Goal: Task Accomplishment & Management: Complete application form

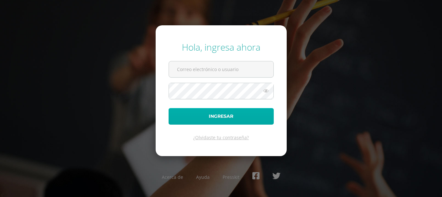
type input "[PERSON_NAME][EMAIL_ADDRESS][DOMAIN_NAME]"
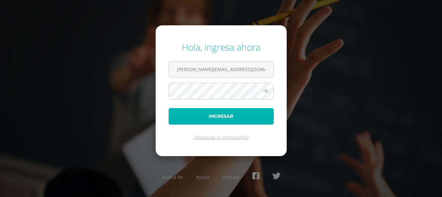
click at [228, 117] on button "Ingresar" at bounding box center [221, 116] width 105 height 17
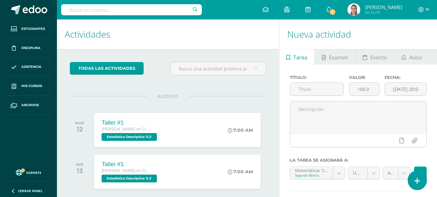
click at [415, 185] on link at bounding box center [417, 179] width 18 height 19
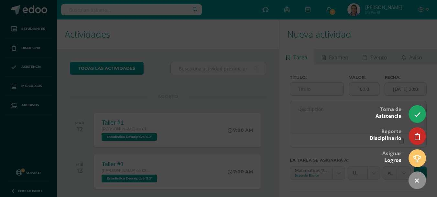
click at [406, 31] on div at bounding box center [218, 98] width 437 height 197
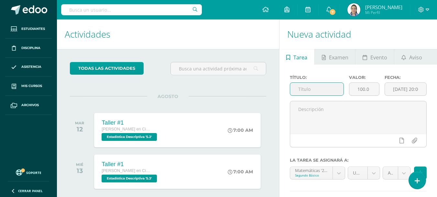
click at [304, 92] on input "text" at bounding box center [316, 89] width 53 height 13
type input "Taller #1"
click at [358, 91] on input "100.0" at bounding box center [365, 89] width 30 height 13
click at [365, 88] on input "100.0" at bounding box center [365, 89] width 30 height 13
type input "10.0"
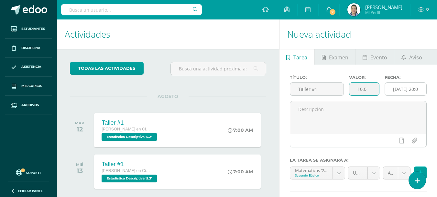
click at [391, 91] on input "2025-08-12 20:00:00" at bounding box center [405, 89] width 41 height 13
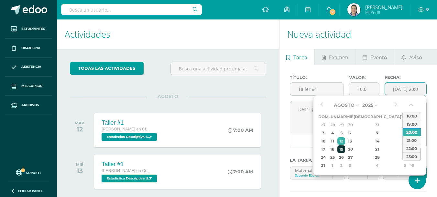
click at [345, 147] on div "19" at bounding box center [341, 148] width 7 height 7
click at [415, 103] on button "button" at bounding box center [412, 106] width 6 height 10
click at [413, 105] on button "button" at bounding box center [412, 106] width 6 height 10
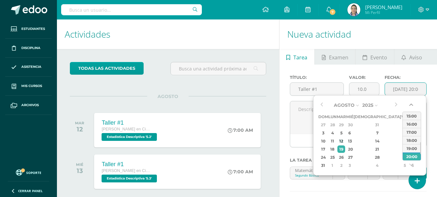
click at [413, 105] on button "button" at bounding box center [412, 106] width 6 height 10
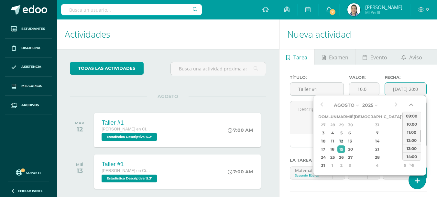
click at [413, 105] on button "button" at bounding box center [412, 106] width 6 height 10
click at [413, 115] on div "07:00" at bounding box center [412, 115] width 18 height 8
type input "2025-08-19 07:00"
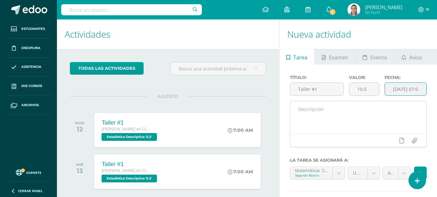
click at [356, 119] on textarea at bounding box center [358, 117] width 136 height 32
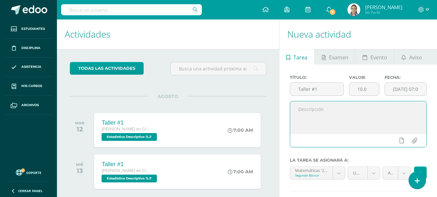
paste textarea "Resolución de una serie de ejercicios en casa de forma individual, se compartir…"
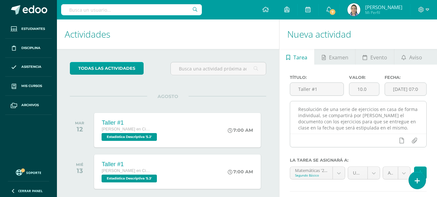
drag, startPoint x: 314, startPoint y: 121, endPoint x: 340, endPoint y: 122, distance: 26.2
click at [314, 121] on textarea "Resolución de una serie de ejercicios en casa de forma individual, se compartir…" at bounding box center [358, 117] width 136 height 32
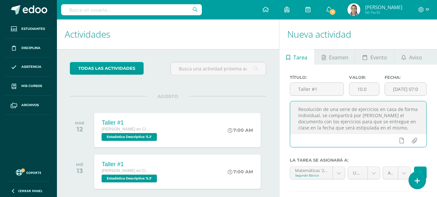
drag, startPoint x: 386, startPoint y: 130, endPoint x: 294, endPoint y: 106, distance: 95.4
click at [294, 106] on textarea "Resolución de una serie de ejercicios en casa de forma individual, se compartir…" at bounding box center [358, 117] width 136 height 32
paste textarea "uelva correctamente las siguientes ecuaciones cuadráticas usando en método que …"
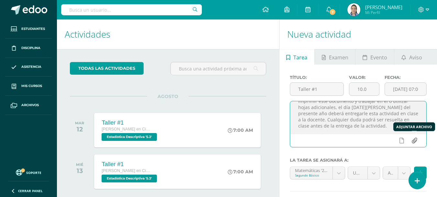
type textarea "Resuelva correctamente las siguientes ecuaciones cuadráticas usando en método q…"
click at [414, 141] on input "file" at bounding box center [414, 140] width 13 height 12
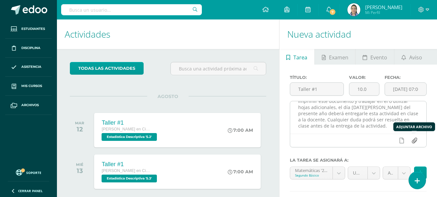
type input "C:\fakepath\Taller #1 - 2do. 3.pdf"
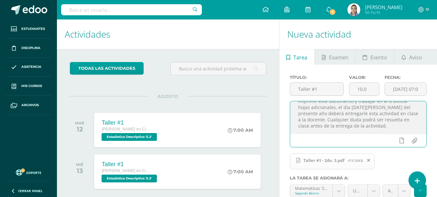
scroll to position [53, 0]
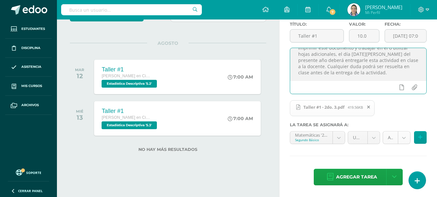
click at [402, 139] on body "Hola Eleaneth Zayra María, bienvenido a Edoo! Estudiantes Disciplina Asistencia…" at bounding box center [218, 45] width 437 height 197
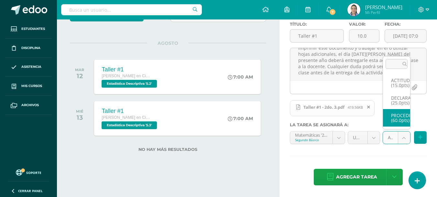
select select "32133"
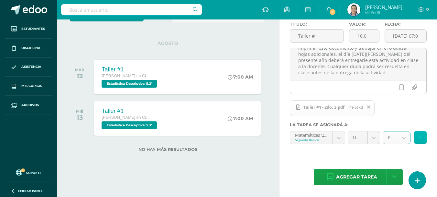
click at [421, 138] on icon at bounding box center [421, 137] width 4 height 6
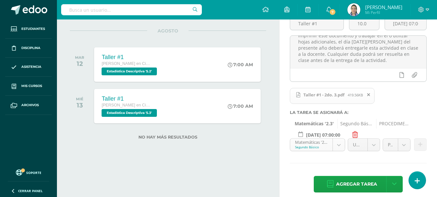
scroll to position [73, 0]
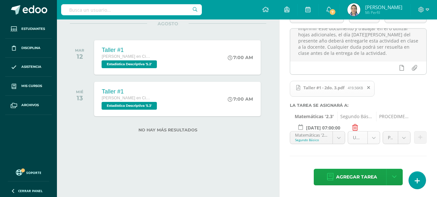
click at [375, 124] on body "Hola Eleaneth Zayra María, bienvenido a Edoo! Estudiantes Disciplina Asistencia…" at bounding box center [218, 25] width 437 height 197
drag, startPoint x: 375, startPoint y: 137, endPoint x: 372, endPoint y: 141, distance: 4.9
click at [375, 124] on body "Hola Eleaneth Zayra María, bienvenido a Edoo! Estudiantes Disciplina Asistencia…" at bounding box center [218, 25] width 437 height 197
click at [362, 177] on span "Agregar tarea" at bounding box center [356, 177] width 41 height 16
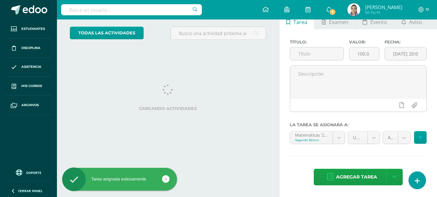
scroll to position [64, 0]
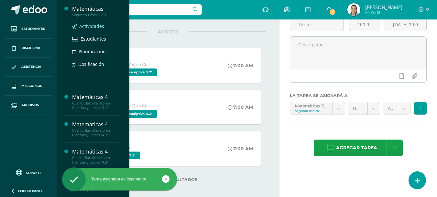
click at [87, 24] on span "Actividades" at bounding box center [91, 26] width 25 height 6
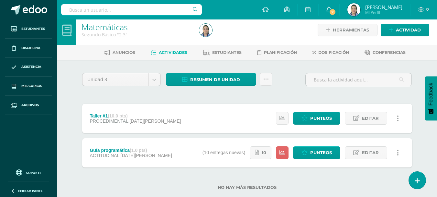
scroll to position [18, 0]
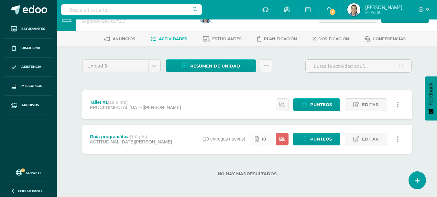
click at [263, 138] on span "10" at bounding box center [264, 139] width 5 height 12
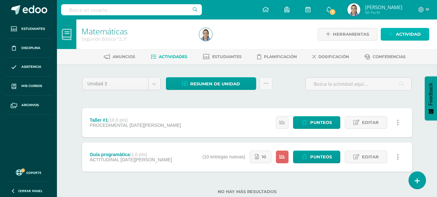
click at [408, 36] on span "Actividad" at bounding box center [408, 34] width 25 height 12
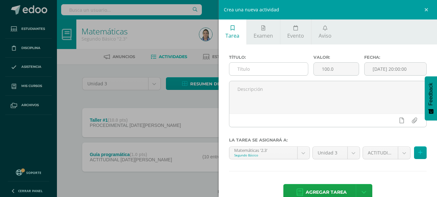
click at [287, 67] on input "text" at bounding box center [269, 68] width 79 height 13
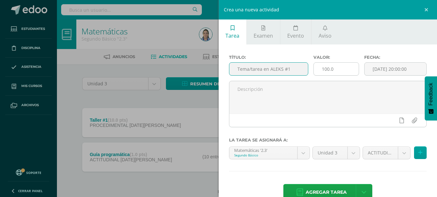
type input "Tema/tarea en ALEKS #1"
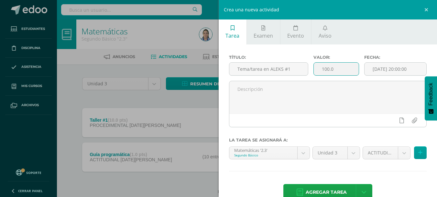
drag, startPoint x: 328, startPoint y: 70, endPoint x: 317, endPoint y: 65, distance: 11.4
click at [317, 65] on input "100.0" at bounding box center [336, 68] width 45 height 13
type input "5.0"
click at [373, 64] on input "2025-08-12 20:00:00" at bounding box center [396, 68] width 62 height 13
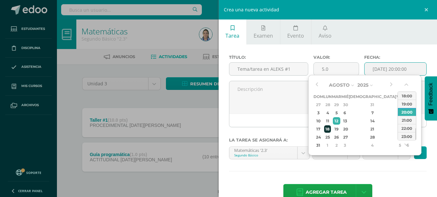
click at [331, 129] on div "18" at bounding box center [327, 128] width 7 height 7
click at [409, 84] on button "button" at bounding box center [407, 86] width 6 height 10
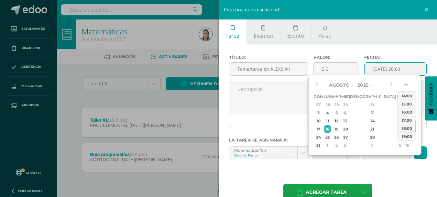
click at [409, 84] on button "button" at bounding box center [407, 86] width 6 height 10
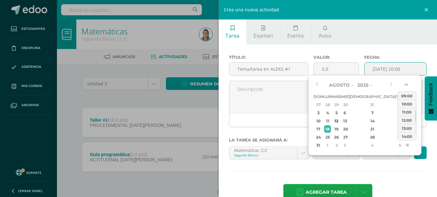
click at [409, 84] on button "button" at bounding box center [407, 86] width 6 height 10
click at [405, 145] on button "button" at bounding box center [407, 146] width 6 height 10
click at [408, 144] on button "button" at bounding box center [407, 146] width 6 height 10
click at [407, 135] on div "23:00" at bounding box center [407, 136] width 18 height 8
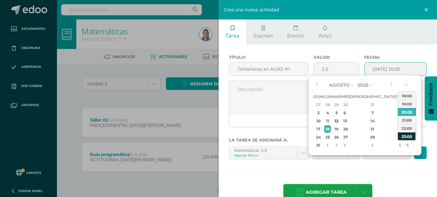
type input "2025-08-18 23:00"
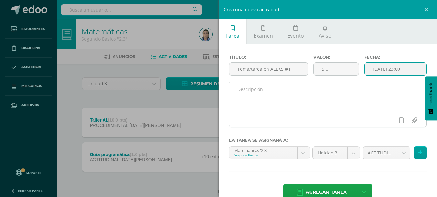
click at [308, 87] on textarea at bounding box center [329, 97] width 198 height 32
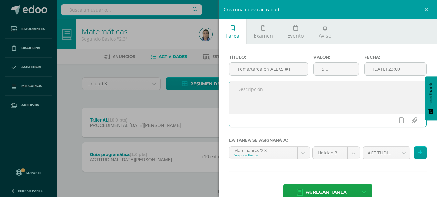
click at [324, 94] on textarea at bounding box center [329, 97] width 198 height 32
paste textarea "Estas actividades están divididas en 2 etapas, cada una tiene un valor de 2.5 p…"
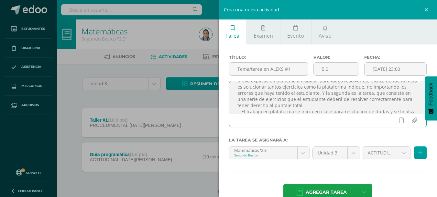
scroll to position [33, 0]
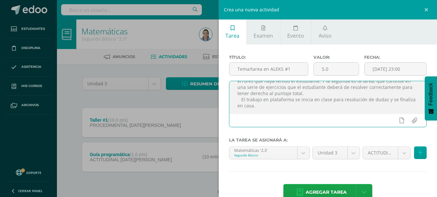
drag, startPoint x: 317, startPoint y: 106, endPoint x: 241, endPoint y: 101, distance: 76.2
click at [241, 101] on textarea "Estas actividades están divididas en 2 etapas, cada una tiene un valor de 2.5 p…" at bounding box center [329, 97] width 198 height 32
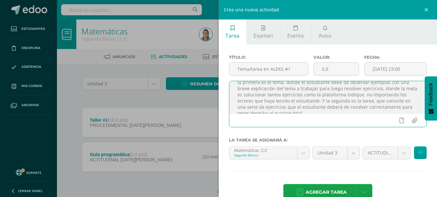
scroll to position [20, 0]
type textarea "Estas actividades están divididas en 2 etapas, cada una tiene un valor de 2.5 p…"
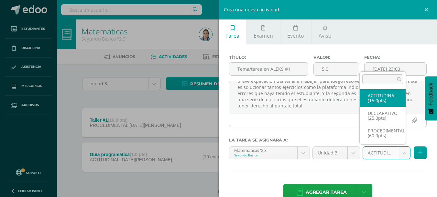
click at [382, 153] on body "Estudiantes Disciplina Asistencia Mis cursos Archivos Soporte Centro de ayuda Ú…" at bounding box center [218, 107] width 437 height 214
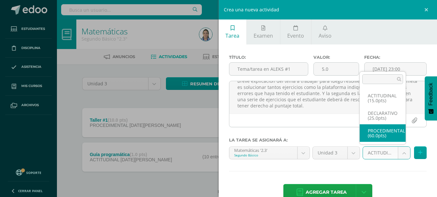
select select "32133"
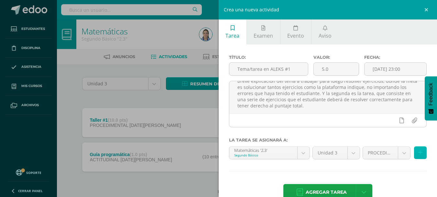
click at [419, 155] on button at bounding box center [420, 152] width 13 height 13
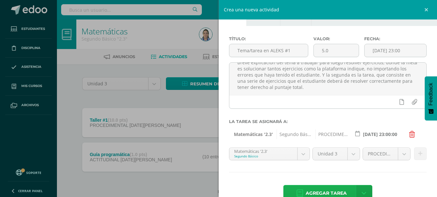
scroll to position [35, 0]
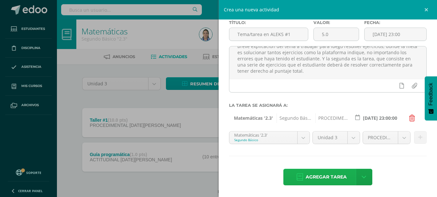
click at [298, 176] on icon at bounding box center [300, 176] width 6 height 7
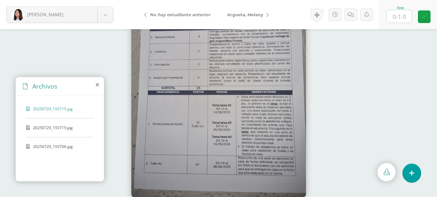
scroll to position [33, 0]
click at [44, 133] on div "20250729_193719.jpg" at bounding box center [59, 131] width 67 height 12
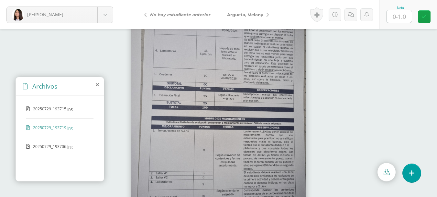
click at [45, 144] on span "20250729_193706.jpg" at bounding box center [59, 146] width 53 height 6
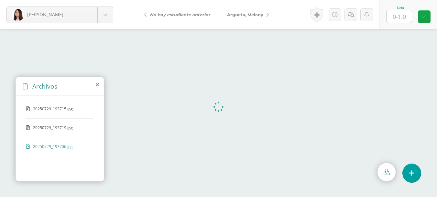
click at [397, 19] on input "text" at bounding box center [399, 16] width 25 height 13
type input "1"
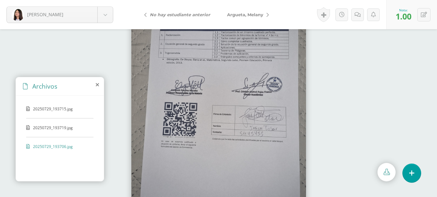
click at [254, 17] on span "Argueta, Melany" at bounding box center [245, 14] width 36 height 5
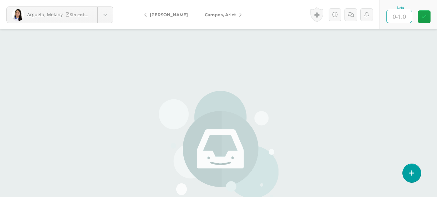
click at [403, 17] on input "text" at bounding box center [399, 16] width 25 height 13
type input "0"
click at [221, 15] on span "Campos, Arlet" at bounding box center [220, 14] width 31 height 5
click at [397, 16] on input "text" at bounding box center [399, 16] width 25 height 13
type input "0"
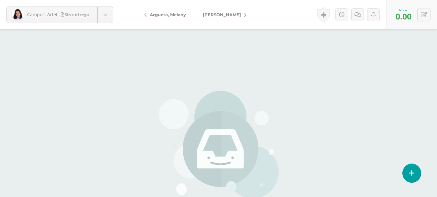
click at [235, 14] on span "[PERSON_NAME]" at bounding box center [222, 14] width 38 height 5
click at [409, 19] on input "text" at bounding box center [399, 16] width 25 height 13
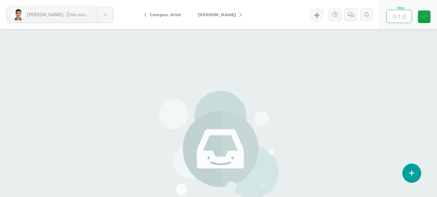
type input "0"
click at [227, 13] on span "[PERSON_NAME]" at bounding box center [217, 14] width 38 height 5
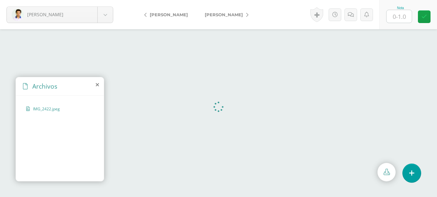
click at [406, 19] on input "text" at bounding box center [399, 16] width 25 height 13
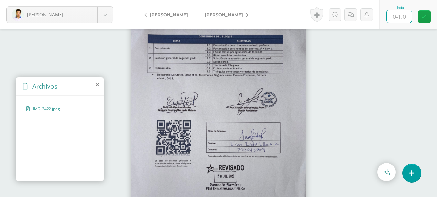
type input "1"
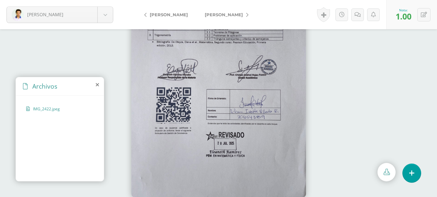
scroll to position [33, 0]
click at [233, 13] on link "[PERSON_NAME]" at bounding box center [225, 15] width 57 height 16
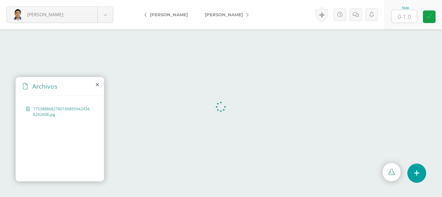
click at [408, 17] on input "text" at bounding box center [404, 16] width 25 height 13
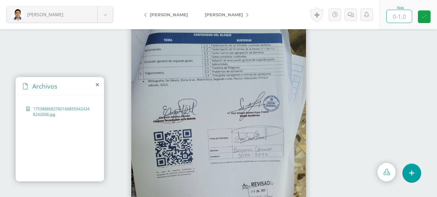
type input "1"
click at [233, 13] on link "[PERSON_NAME]" at bounding box center [225, 15] width 57 height 16
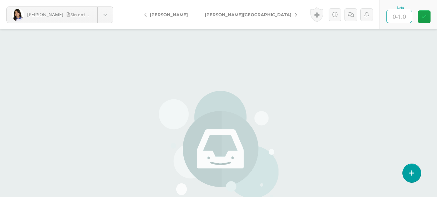
click at [399, 15] on input "text" at bounding box center [399, 16] width 25 height 13
type input "0"
click at [223, 15] on span "[PERSON_NAME][GEOGRAPHIC_DATA]" at bounding box center [248, 14] width 87 height 5
click at [404, 13] on input "text" at bounding box center [399, 16] width 25 height 13
type input "0"
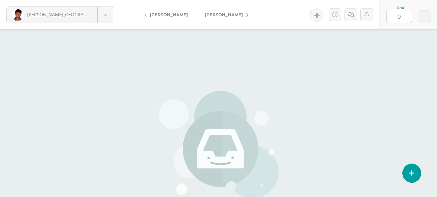
click at [217, 13] on span "[PERSON_NAME]" at bounding box center [224, 14] width 38 height 5
click at [405, 17] on input "text" at bounding box center [399, 16] width 25 height 13
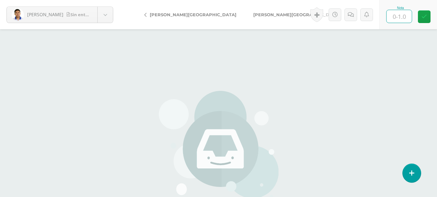
type input "0"
click at [254, 16] on span "[PERSON_NAME][GEOGRAPHIC_DATA]" at bounding box center [297, 14] width 87 height 5
click at [407, 17] on input "text" at bounding box center [399, 16] width 25 height 13
type input "0"
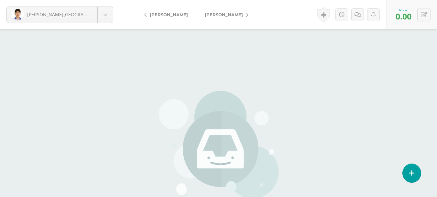
click at [221, 16] on span "[PERSON_NAME]" at bounding box center [224, 14] width 38 height 5
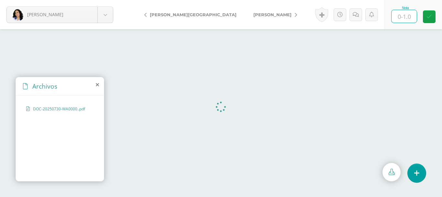
click at [400, 17] on input "text" at bounding box center [404, 16] width 25 height 13
type input "1"
click at [254, 12] on span "[PERSON_NAME]" at bounding box center [273, 14] width 38 height 5
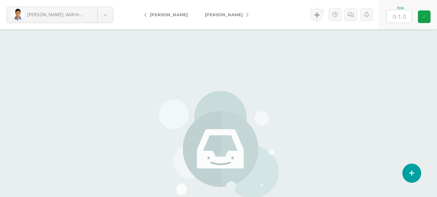
click at [404, 17] on input "text" at bounding box center [399, 16] width 25 height 13
type input "0"
click at [231, 11] on link "[PERSON_NAME]" at bounding box center [225, 15] width 57 height 16
click at [404, 18] on input "text" at bounding box center [399, 16] width 25 height 13
type input "0"
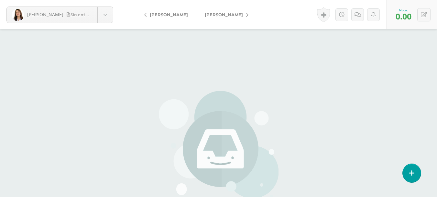
click at [216, 17] on link "[PERSON_NAME]" at bounding box center [225, 15] width 57 height 16
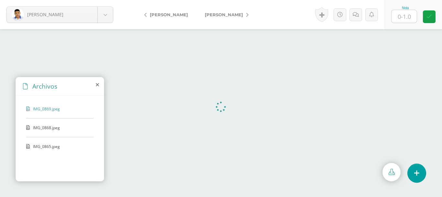
click at [403, 17] on input "text" at bounding box center [404, 16] width 25 height 13
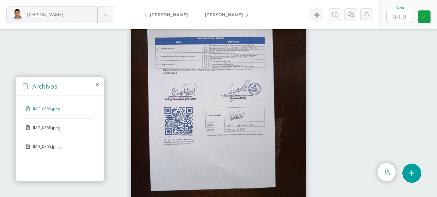
click at [50, 126] on span "IMG_0868.jpeg" at bounding box center [59, 128] width 53 height 6
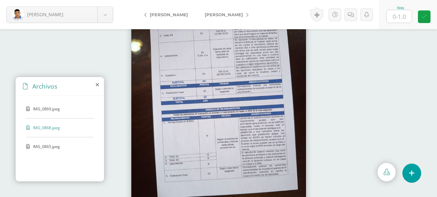
click at [50, 148] on span "IMG_0865.jpeg" at bounding box center [59, 146] width 53 height 6
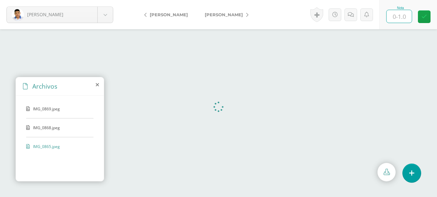
click at [401, 18] on input "text" at bounding box center [399, 16] width 25 height 13
type input "1"
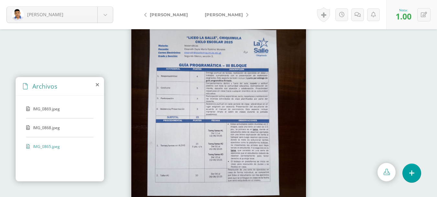
click at [225, 13] on link "[PERSON_NAME]" at bounding box center [225, 15] width 57 height 16
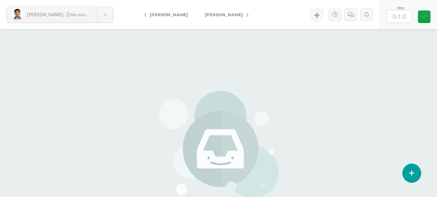
click at [404, 18] on input "text" at bounding box center [399, 16] width 25 height 13
type input "0"
click at [228, 15] on span "[PERSON_NAME]" at bounding box center [224, 14] width 38 height 5
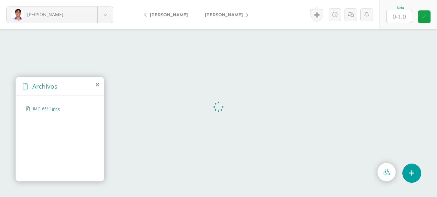
click at [401, 18] on input "text" at bounding box center [399, 16] width 25 height 13
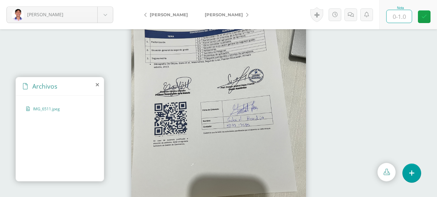
type input "1"
click at [217, 13] on span "[PERSON_NAME]" at bounding box center [224, 14] width 38 height 5
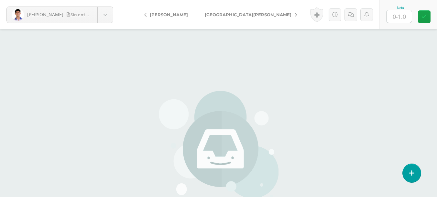
click at [398, 16] on input "text" at bounding box center [399, 16] width 25 height 13
type input "0"
click at [215, 13] on span "[GEOGRAPHIC_DATA][PERSON_NAME]" at bounding box center [248, 14] width 87 height 5
click at [405, 16] on input "text" at bounding box center [399, 16] width 25 height 13
type input "0"
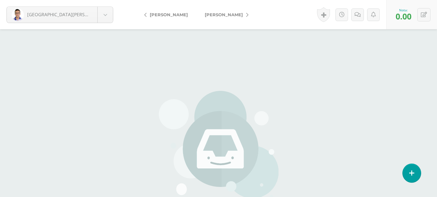
click at [229, 16] on span "[PERSON_NAME]" at bounding box center [224, 14] width 38 height 5
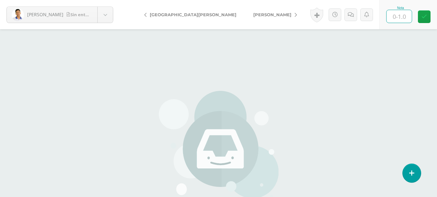
click at [407, 18] on input "text" at bounding box center [399, 16] width 25 height 13
type input "0"
click at [254, 17] on span "[PERSON_NAME]" at bounding box center [273, 14] width 38 height 5
click at [406, 17] on input "text" at bounding box center [399, 16] width 25 height 13
type input "0"
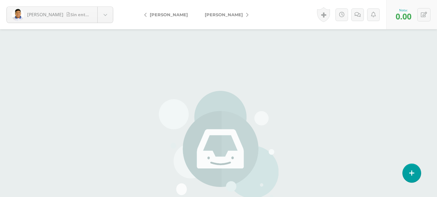
click at [234, 15] on span "[PERSON_NAME]" at bounding box center [224, 14] width 38 height 5
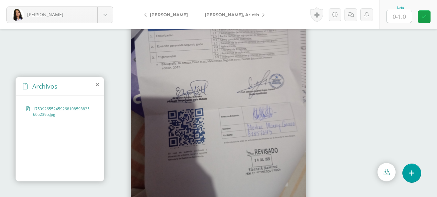
scroll to position [32, 0]
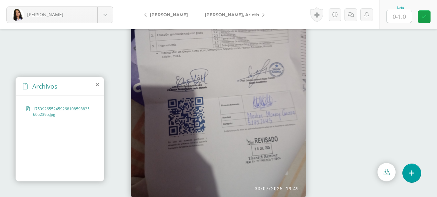
click at [403, 19] on input "text" at bounding box center [399, 16] width 25 height 13
type input "1"
click at [216, 16] on span "[PERSON_NAME], Arleth" at bounding box center [232, 14] width 54 height 5
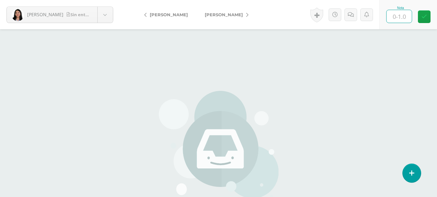
click at [392, 18] on input "text" at bounding box center [399, 16] width 25 height 13
type input "0"
click at [235, 11] on link "[PERSON_NAME]" at bounding box center [225, 15] width 57 height 16
click at [404, 17] on input "text" at bounding box center [399, 16] width 25 height 13
type input "0"
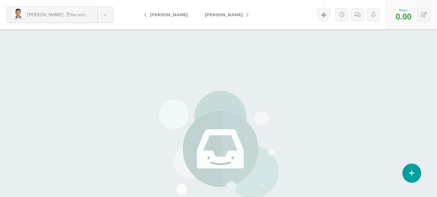
click at [234, 12] on link "[PERSON_NAME]" at bounding box center [225, 15] width 57 height 16
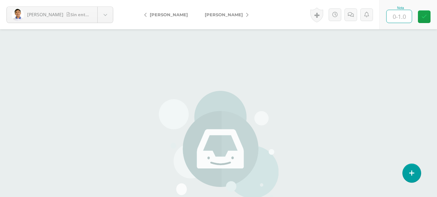
click at [405, 19] on input "text" at bounding box center [399, 16] width 25 height 13
type input "0"
click at [210, 17] on link "[PERSON_NAME]" at bounding box center [225, 15] width 57 height 16
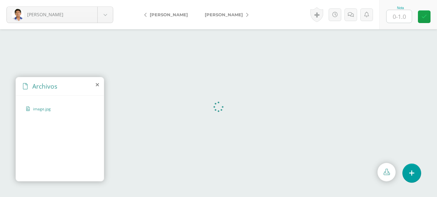
click at [405, 17] on input "text" at bounding box center [399, 16] width 25 height 13
type input "1"
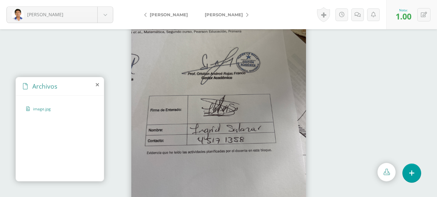
click at [179, 17] on span "[PERSON_NAME]" at bounding box center [169, 14] width 38 height 5
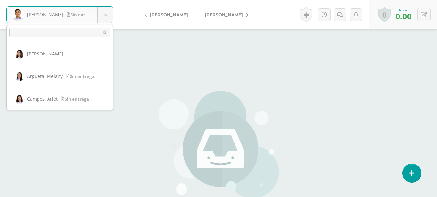
click at [106, 18] on body "Pinituj, [PERSON_NAME] entrega [PERSON_NAME], [PERSON_NAME][GEOGRAPHIC_DATA], […" at bounding box center [218, 134] width 437 height 269
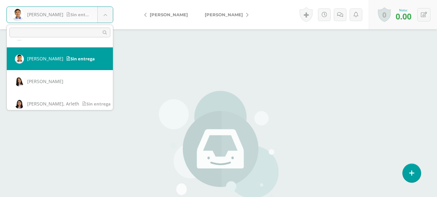
scroll to position [454, 0]
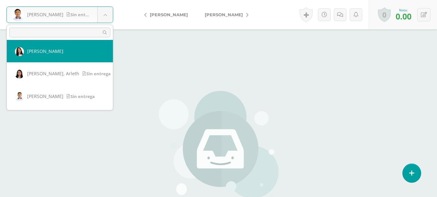
select select "635"
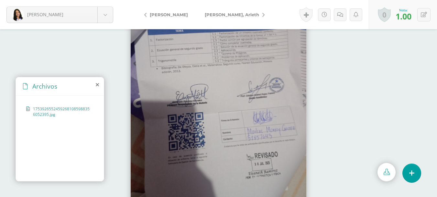
scroll to position [33, 0]
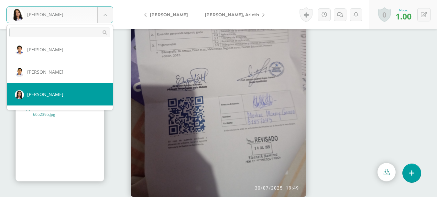
scroll to position [536, 0]
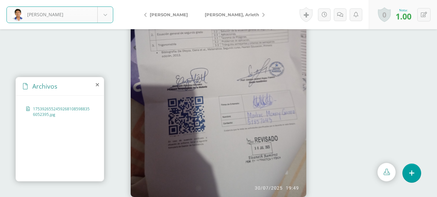
select select "536"
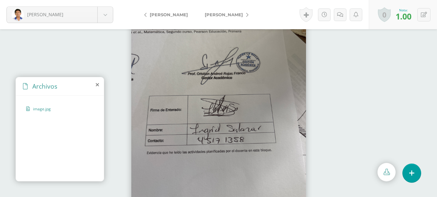
click at [233, 15] on span "[PERSON_NAME]" at bounding box center [224, 14] width 38 height 5
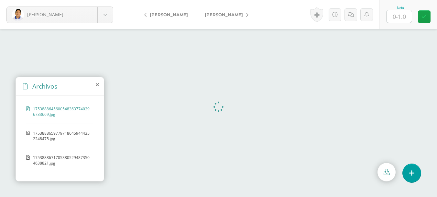
click at [398, 18] on input "text" at bounding box center [399, 16] width 25 height 13
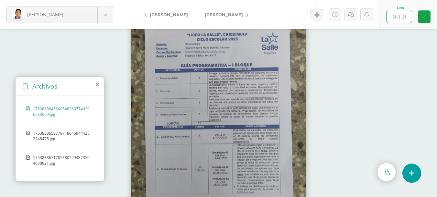
click at [57, 131] on span "17538886597797186459444352248475.jpg" at bounding box center [61, 135] width 57 height 11
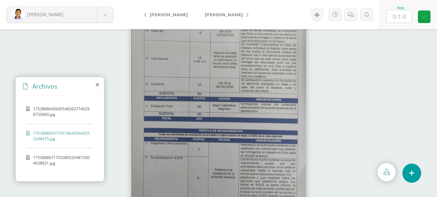
click at [55, 159] on span "17538886717053805294873504638821.jpg" at bounding box center [61, 159] width 57 height 11
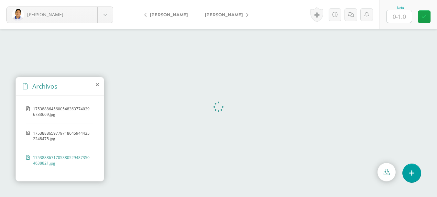
click at [399, 17] on input "text" at bounding box center [399, 16] width 25 height 13
type input "0"
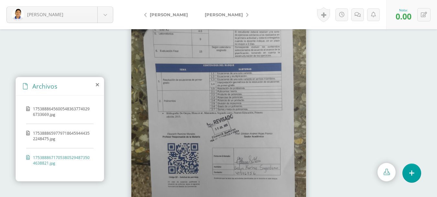
click at [232, 18] on link "[PERSON_NAME]" at bounding box center [225, 15] width 57 height 16
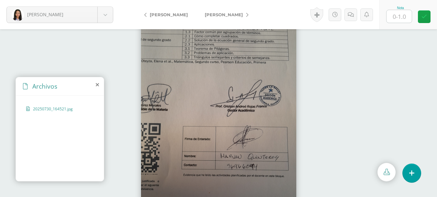
click at [400, 16] on input "text" at bounding box center [399, 16] width 25 height 13
click at [401, 20] on input "text" at bounding box center [399, 16] width 25 height 13
type input "1"
click at [241, 12] on link "[PERSON_NAME]" at bounding box center [225, 15] width 57 height 16
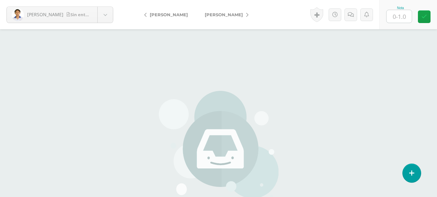
click at [404, 17] on input "text" at bounding box center [399, 16] width 25 height 13
type input "0"
click at [235, 12] on link "Reyes, Luz" at bounding box center [225, 15] width 57 height 16
click at [401, 17] on input "text" at bounding box center [399, 16] width 25 height 13
type input "0"
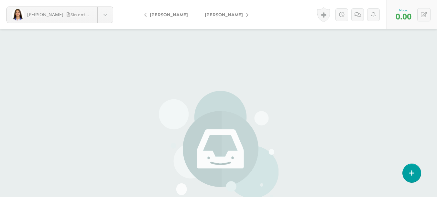
click at [227, 17] on span "[PERSON_NAME]" at bounding box center [224, 14] width 38 height 5
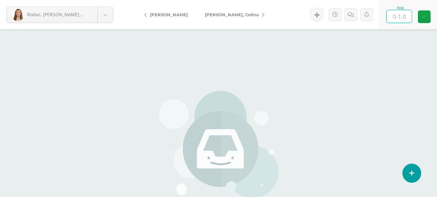
click at [404, 19] on input "text" at bounding box center [399, 16] width 25 height 13
type input "0"
click at [235, 14] on link "Sagastume, Celina" at bounding box center [233, 15] width 73 height 16
click at [402, 17] on input "text" at bounding box center [399, 16] width 25 height 13
type input "0"
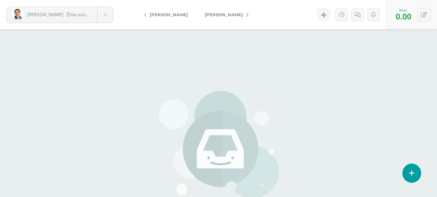
click at [237, 13] on span "[PERSON_NAME]" at bounding box center [224, 14] width 38 height 5
click at [403, 17] on input "text" at bounding box center [399, 16] width 25 height 13
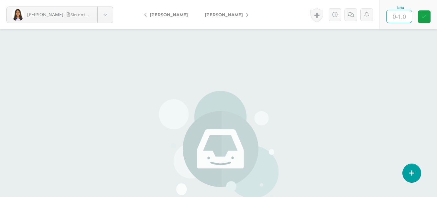
type input "0"
click at [243, 15] on span "[PERSON_NAME], Geovanny" at bounding box center [224, 14] width 38 height 5
click at [404, 19] on input "text" at bounding box center [399, 16] width 25 height 13
type input "0"
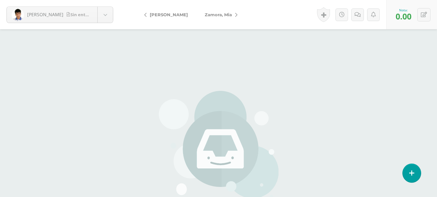
click at [224, 15] on span "Zamora, Mia" at bounding box center [218, 14] width 27 height 5
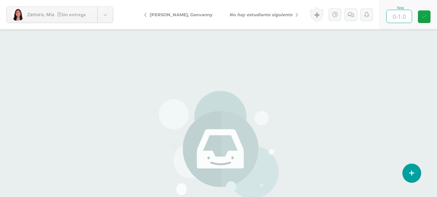
click at [408, 17] on input "text" at bounding box center [399, 16] width 25 height 13
type input "0"
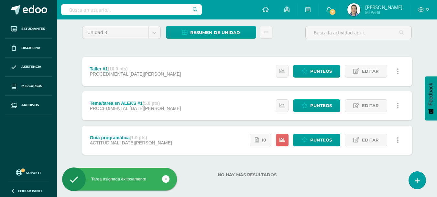
scroll to position [52, 0]
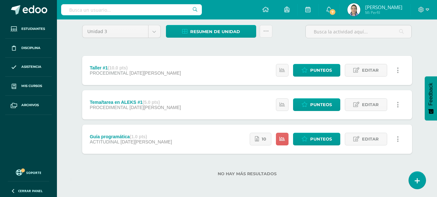
click at [291, 143] on div "Estatus de Actividad: 0 Estudiantes sin calificar 25 Estudiantes con cero Media…" at bounding box center [326, 138] width 172 height 29
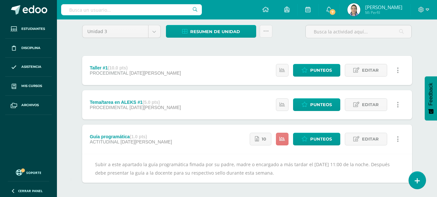
click at [287, 140] on link at bounding box center [282, 138] width 13 height 13
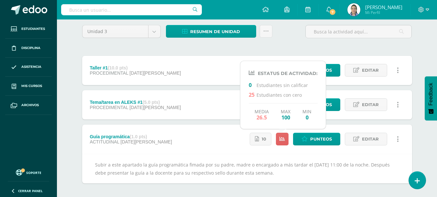
click at [421, 142] on div "Unidad 3 Unidad 1 Unidad 2 Unidad 3 Resumen de unidad Descargar como HTML Desca…" at bounding box center [247, 119] width 356 height 214
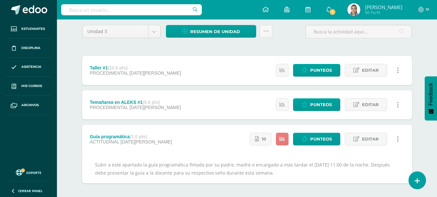
click at [283, 143] on link at bounding box center [282, 138] width 13 height 13
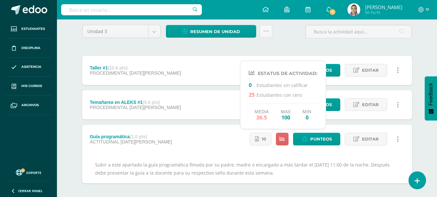
click at [422, 152] on div "Unidad 3 Unidad 1 Unidad 2 Unidad 3 Resumen de unidad Descargar como HTML Desca…" at bounding box center [247, 119] width 356 height 214
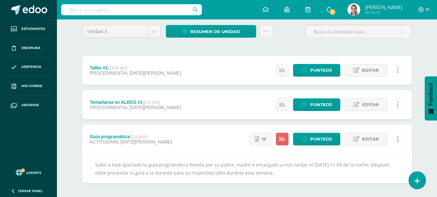
scroll to position [0, 0]
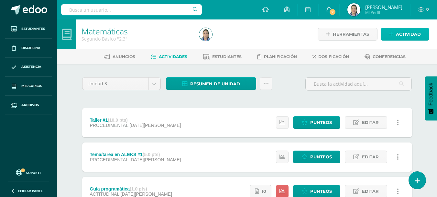
click at [401, 35] on span "Actividad" at bounding box center [408, 34] width 25 height 12
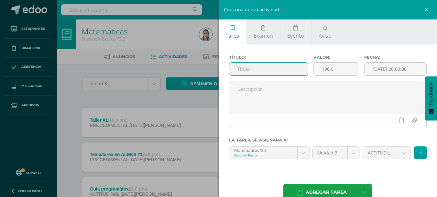
click at [254, 69] on input "text" at bounding box center [269, 68] width 79 height 13
type input "Laboraroi"
drag, startPoint x: 248, startPoint y: 64, endPoint x: 221, endPoint y: 61, distance: 27.7
click at [221, 61] on div "Título: Laboraroi Valor: 100.0 Fecha: 2025-08-12 20:00:00 La tarea se asignará …" at bounding box center [328, 127] width 219 height 167
click at [426, 10] on link at bounding box center [427, 9] width 19 height 19
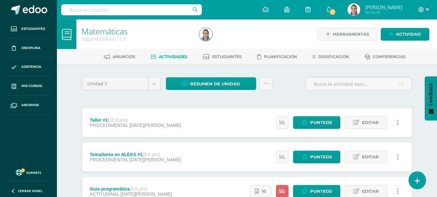
click at [427, 7] on icon at bounding box center [428, 10] width 4 height 6
click at [404, 46] on span "Cerrar sesión" at bounding box center [407, 44] width 29 height 6
